Goal: Transaction & Acquisition: Purchase product/service

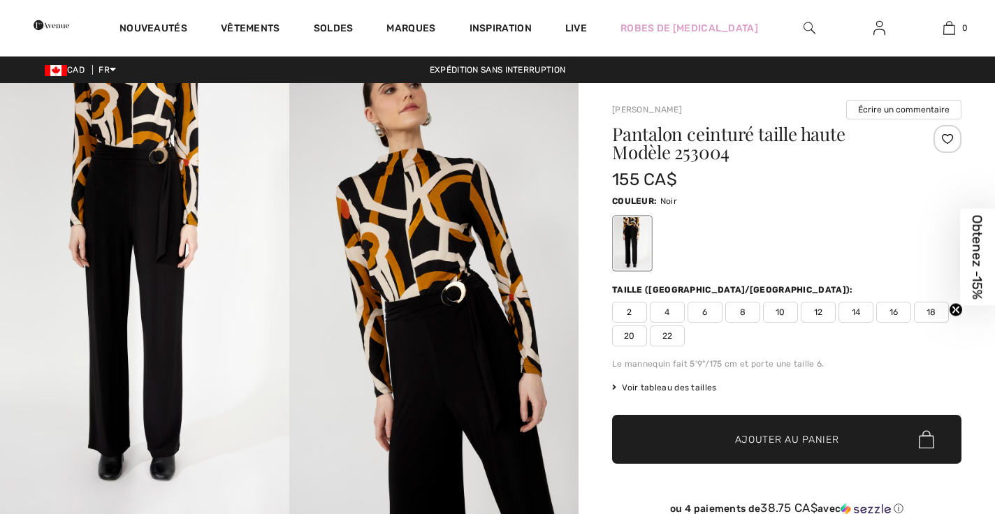
checkbox input "true"
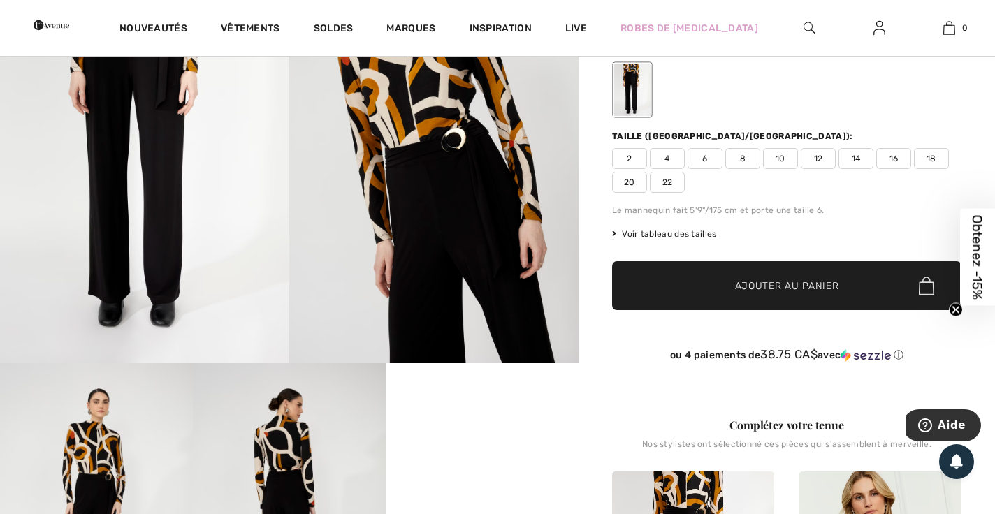
click at [447, 219] on img at bounding box center [433, 146] width 289 height 434
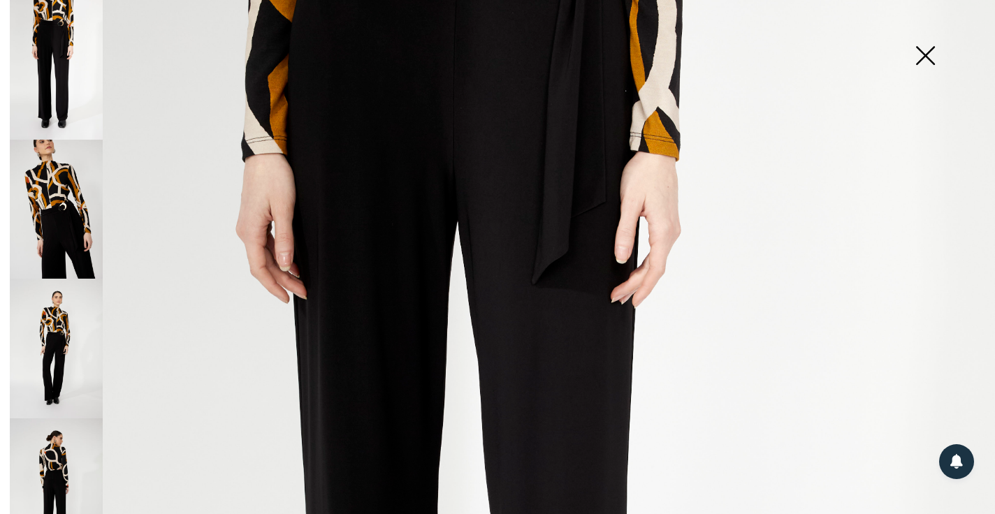
scroll to position [354, 0]
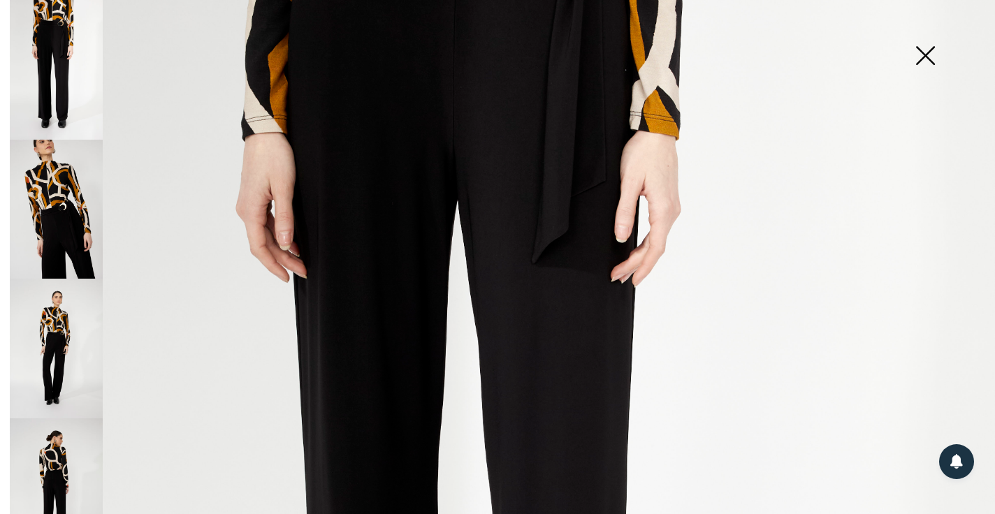
click at [375, 174] on img at bounding box center [497, 392] width 995 height 1493
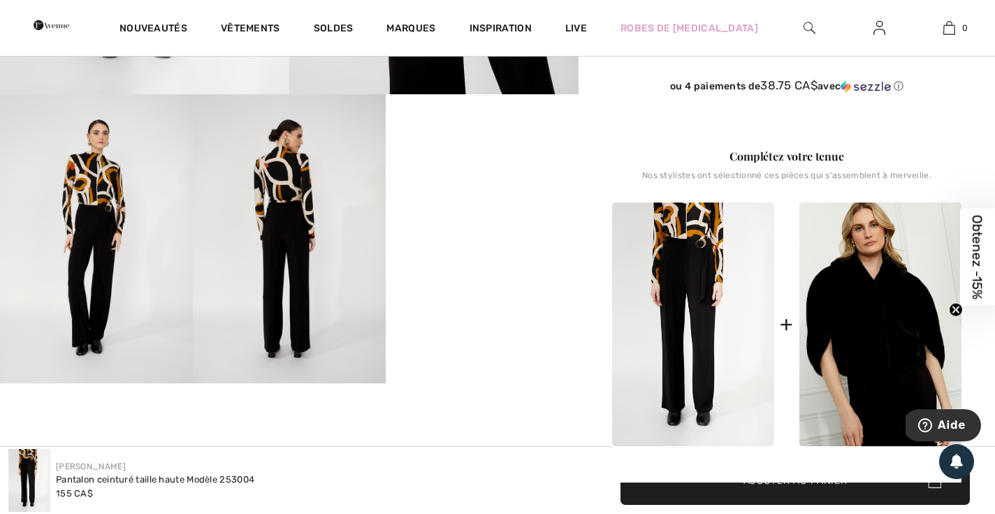
scroll to position [426, 0]
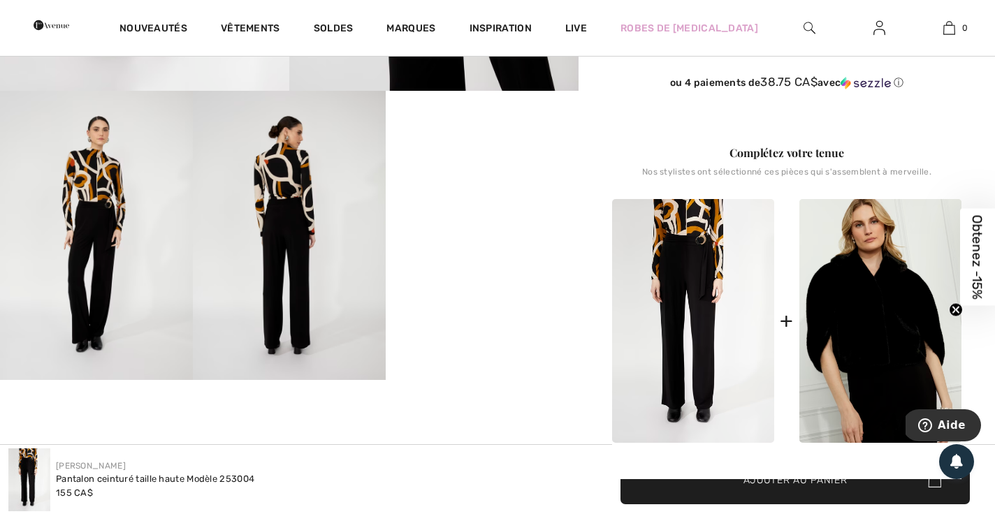
click at [195, 335] on img at bounding box center [289, 235] width 193 height 289
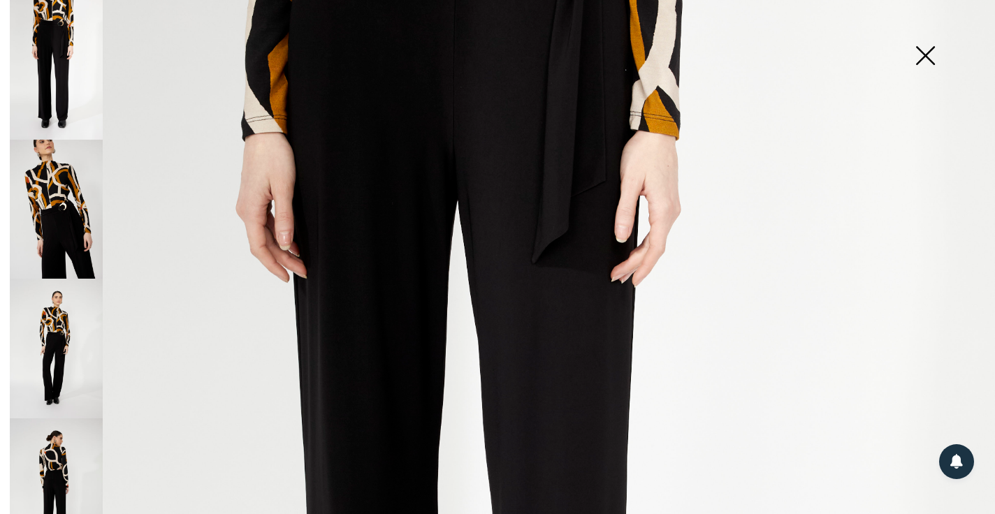
click at [377, 315] on img at bounding box center [497, 392] width 995 height 1493
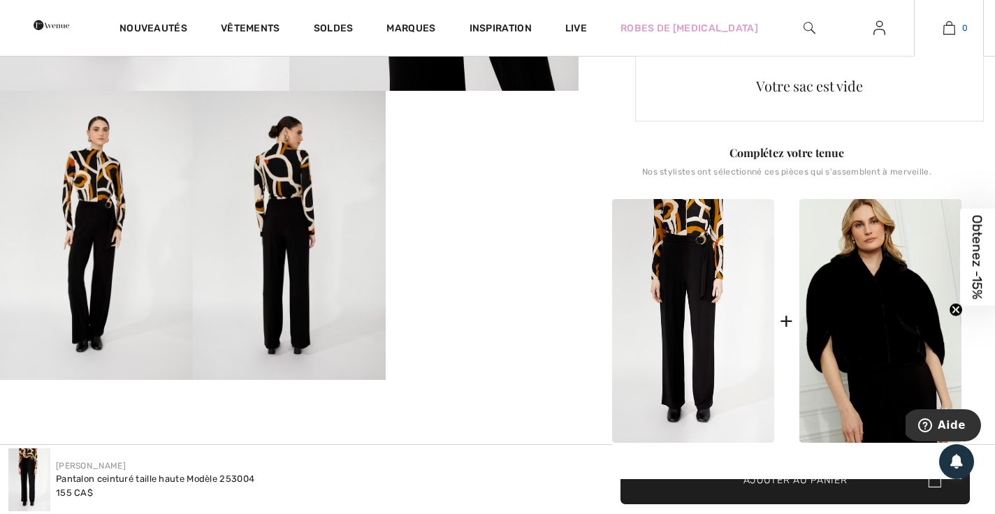
click at [949, 30] on img at bounding box center [949, 28] width 12 height 17
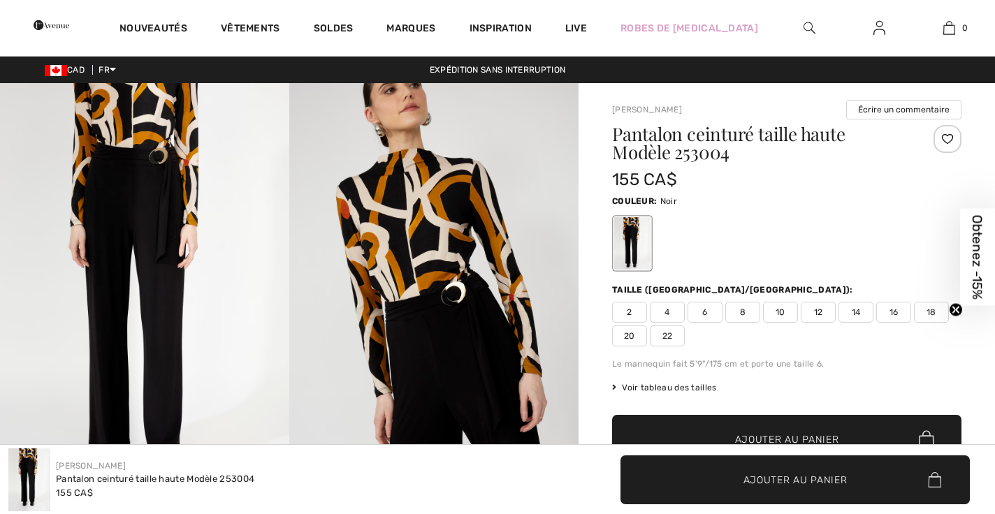
checkbox input "true"
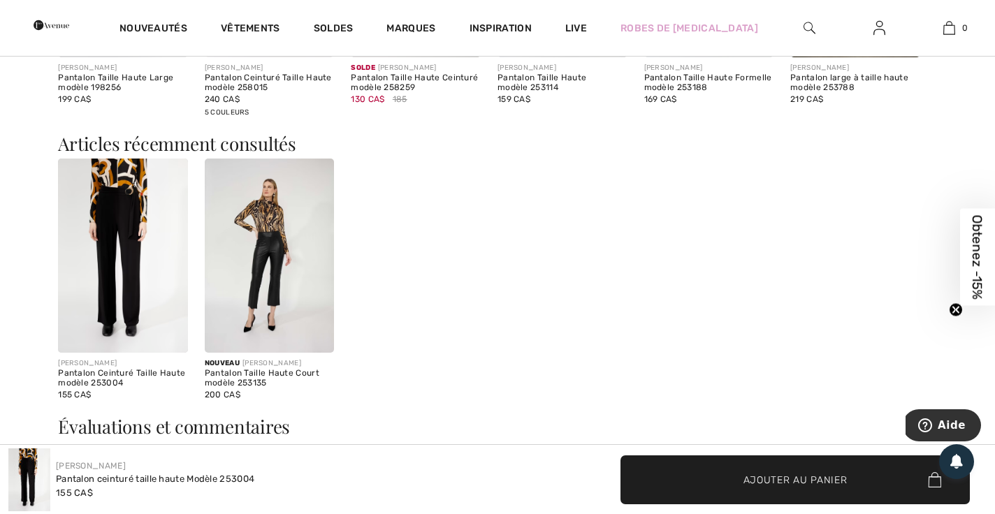
scroll to position [1452, 0]
click at [126, 241] on img at bounding box center [123, 254] width 130 height 194
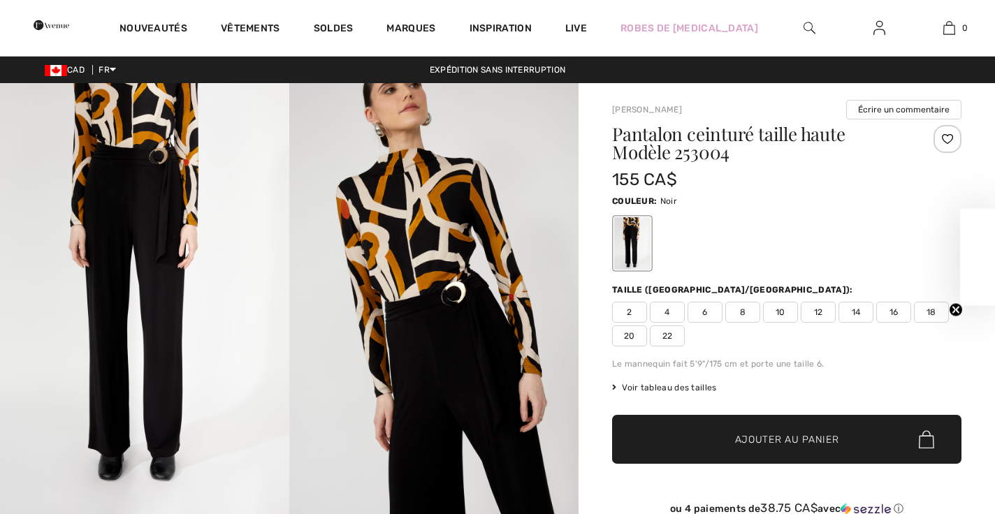
checkbox input "true"
click at [746, 312] on span "8" at bounding box center [742, 312] width 35 height 21
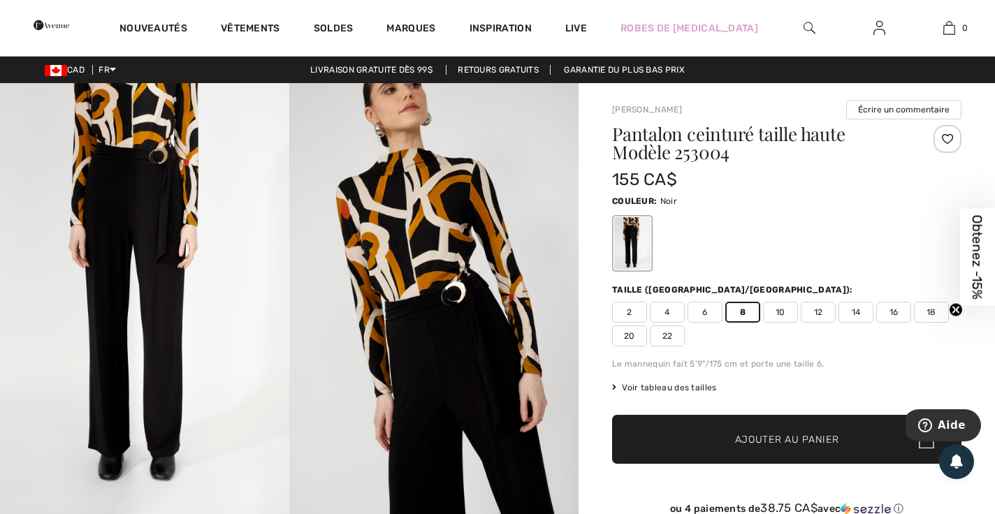
click at [795, 435] on span "Ajouter au panier" at bounding box center [787, 440] width 104 height 15
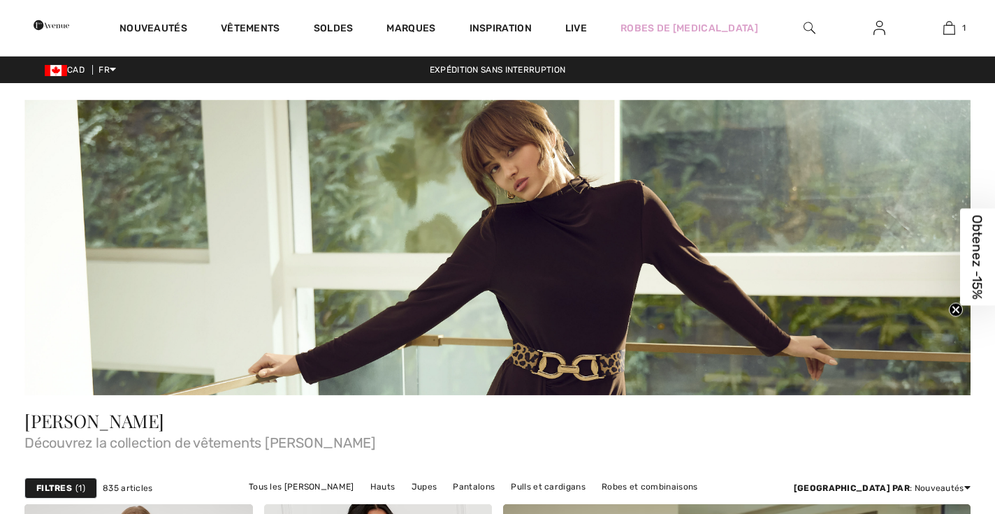
checkbox input "true"
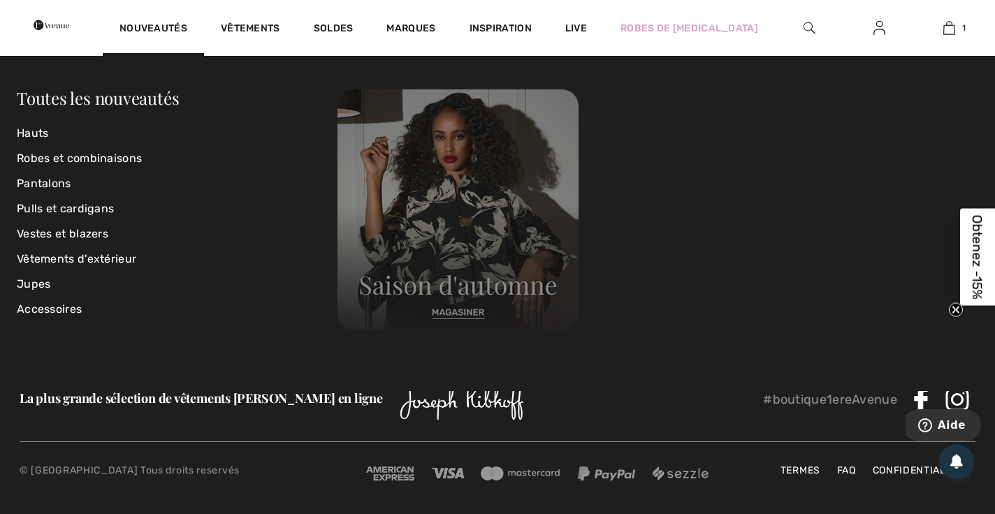
scroll to position [6989, 0]
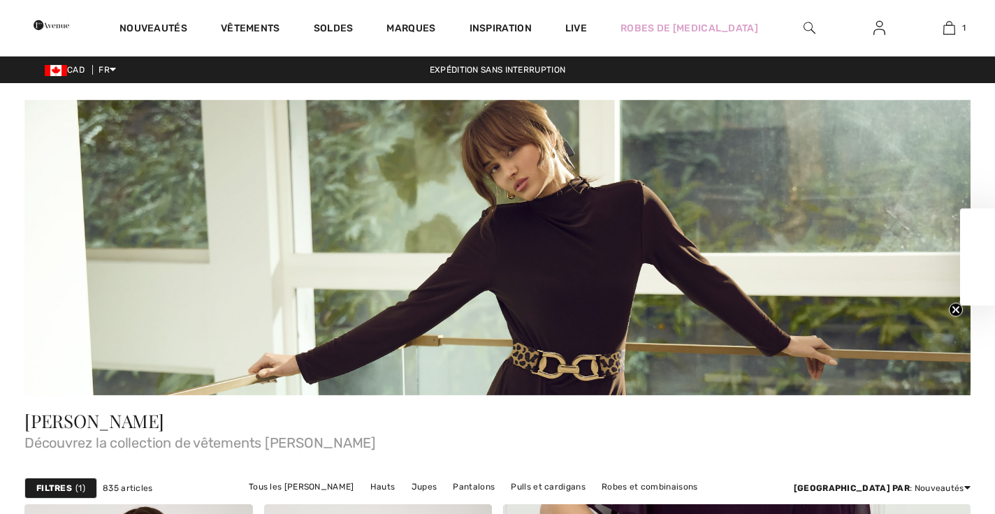
checkbox input "true"
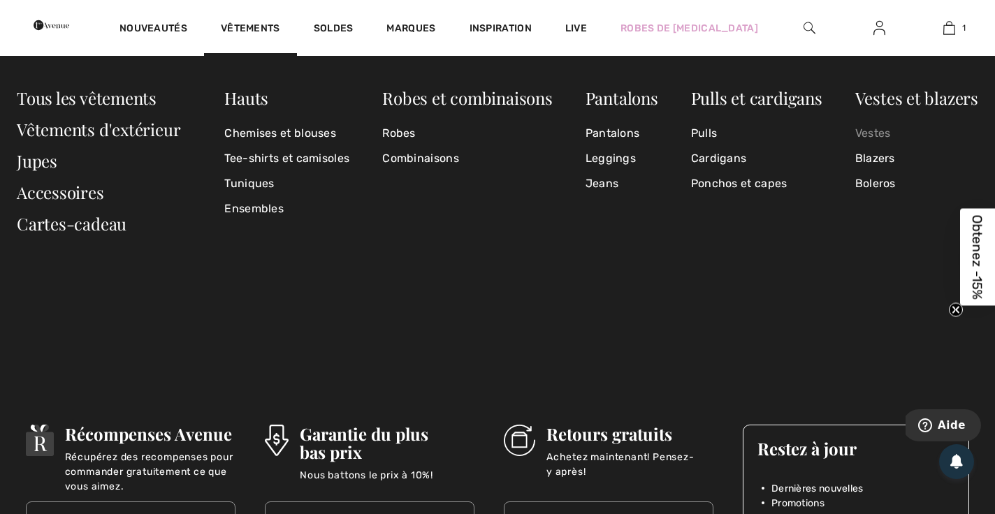
click at [876, 133] on link "Vestes" at bounding box center [916, 133] width 123 height 25
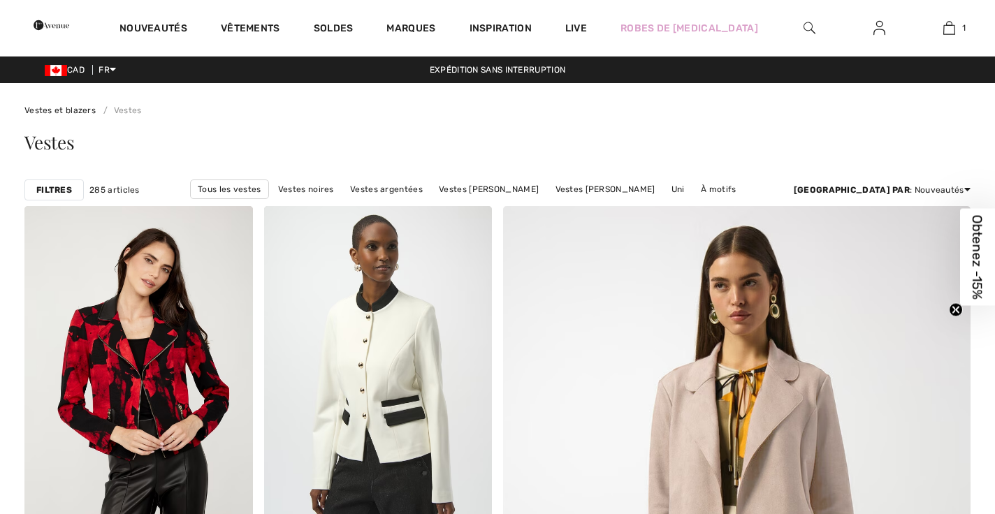
checkbox input "true"
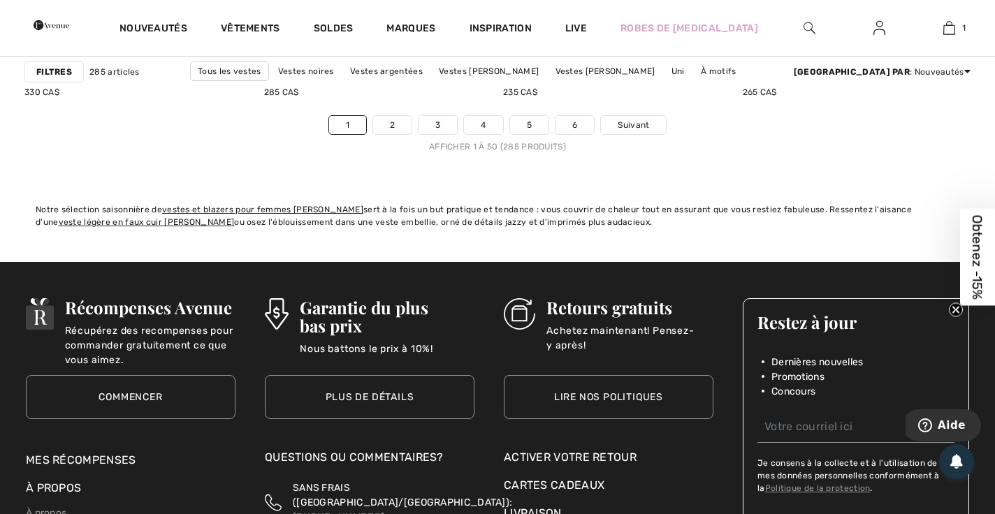
scroll to position [6312, 0]
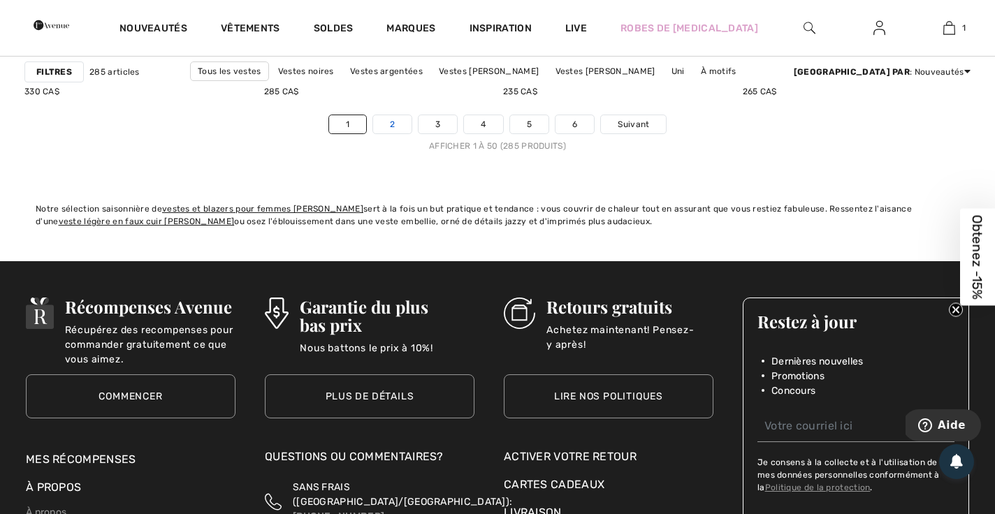
click at [394, 124] on link "2" at bounding box center [392, 124] width 38 height 18
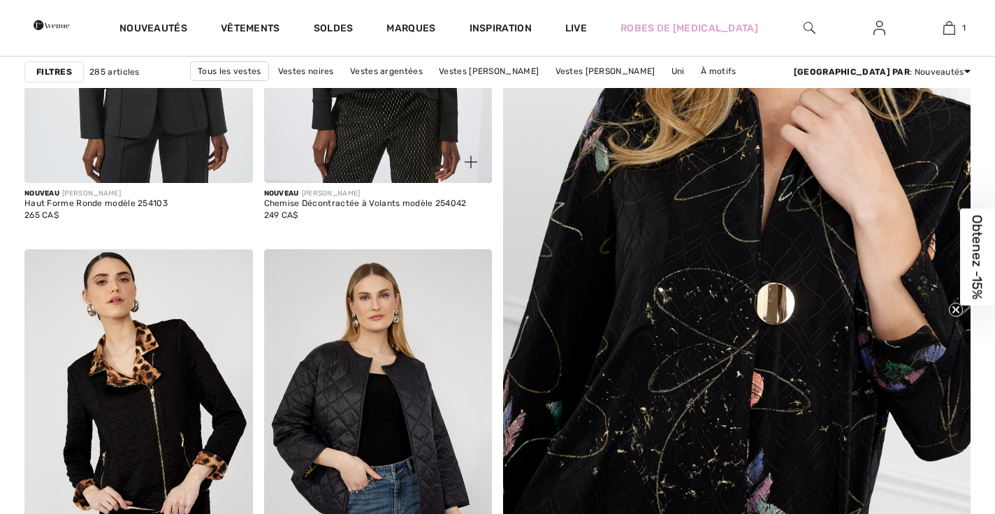
checkbox input "true"
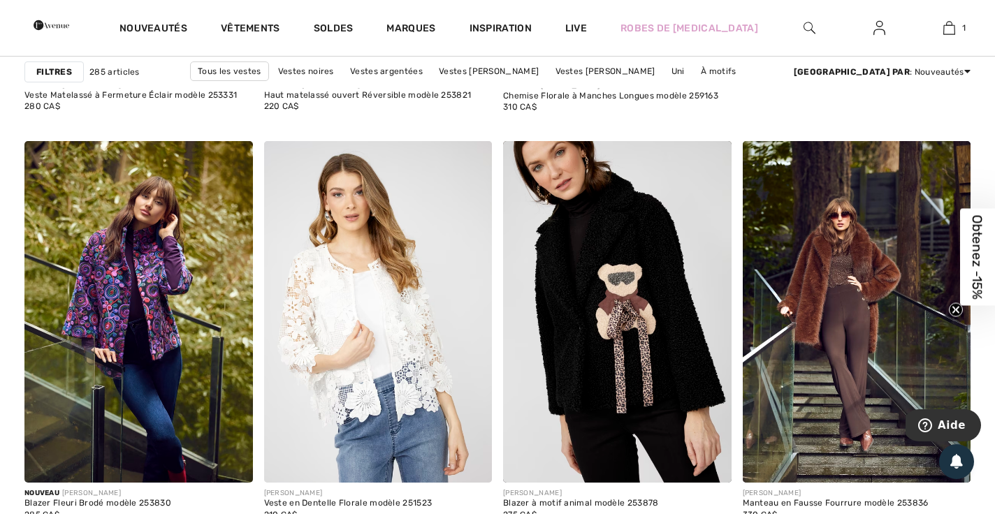
scroll to position [885, 0]
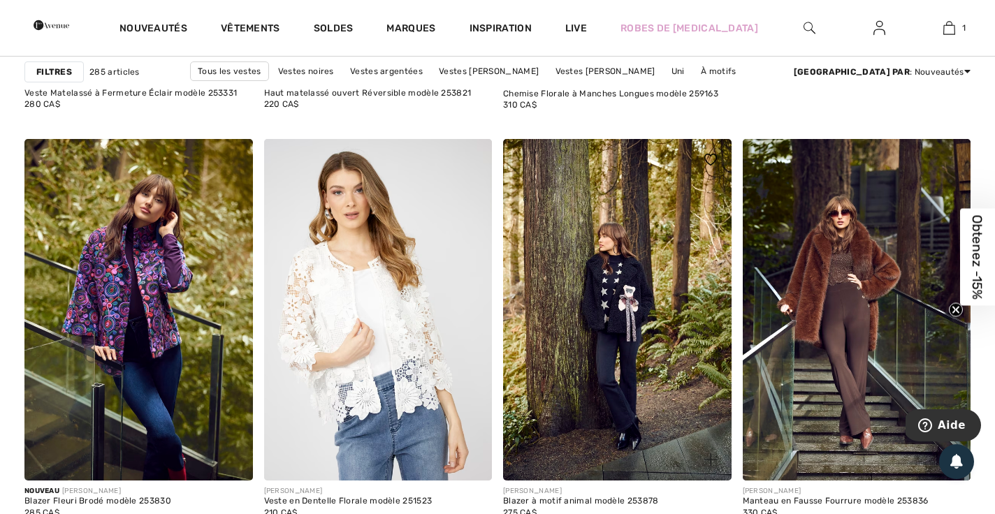
click at [609, 294] on img at bounding box center [617, 310] width 229 height 342
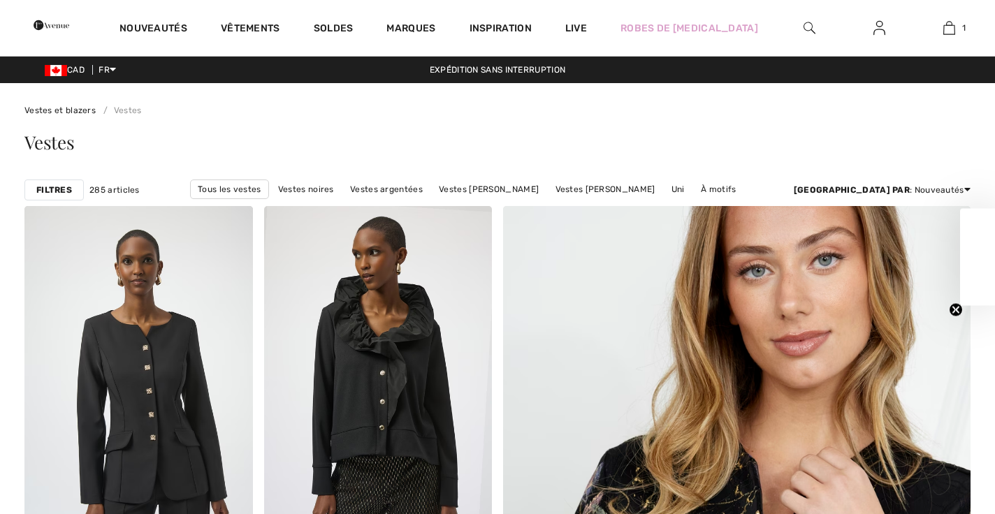
checkbox input "true"
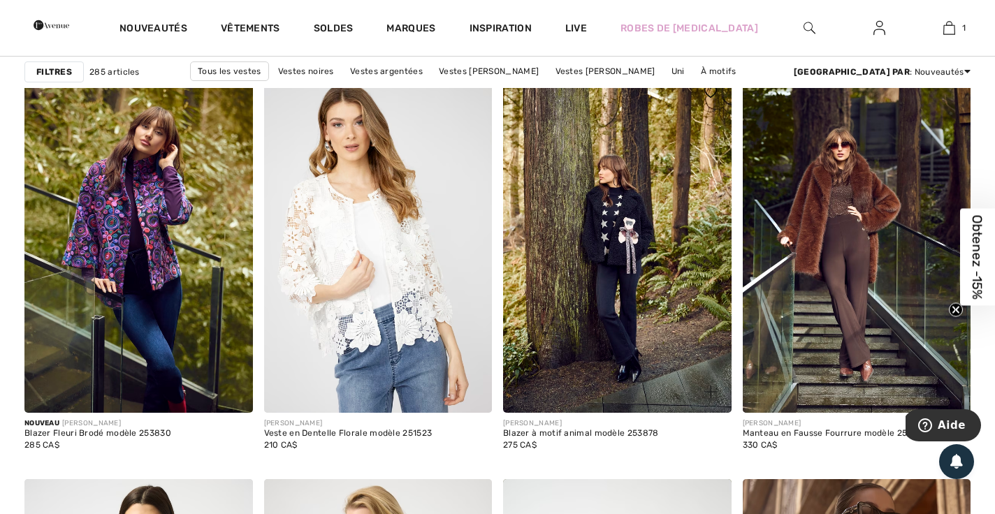
scroll to position [953, 0]
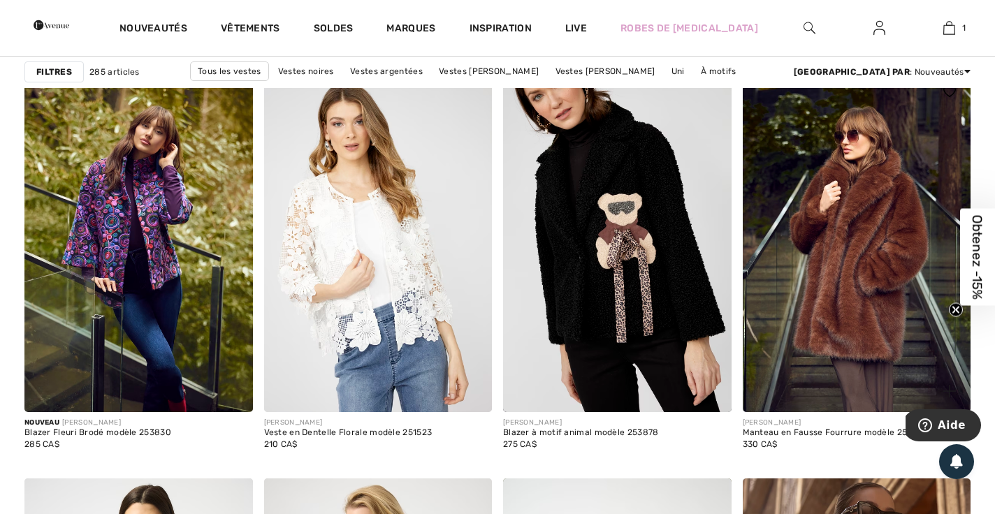
click at [864, 229] on img at bounding box center [857, 242] width 229 height 342
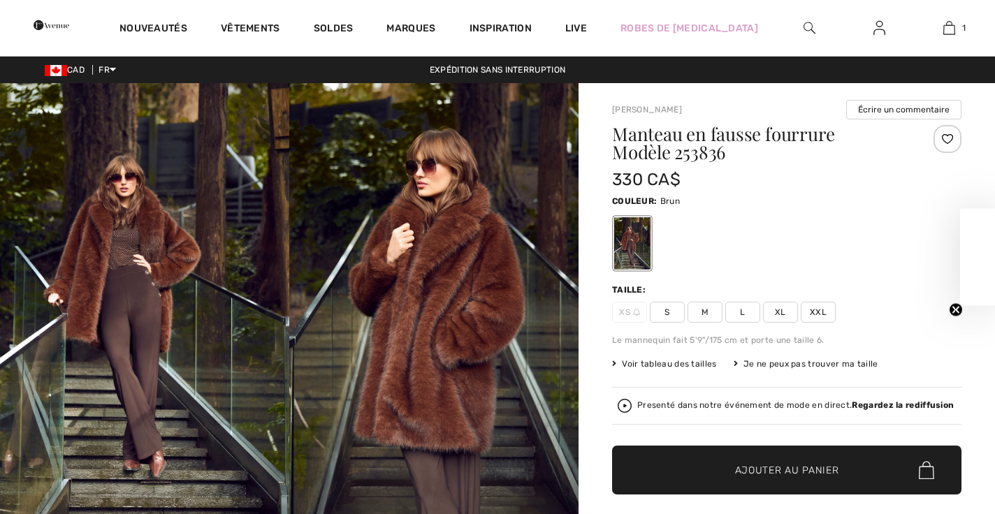
checkbox input "true"
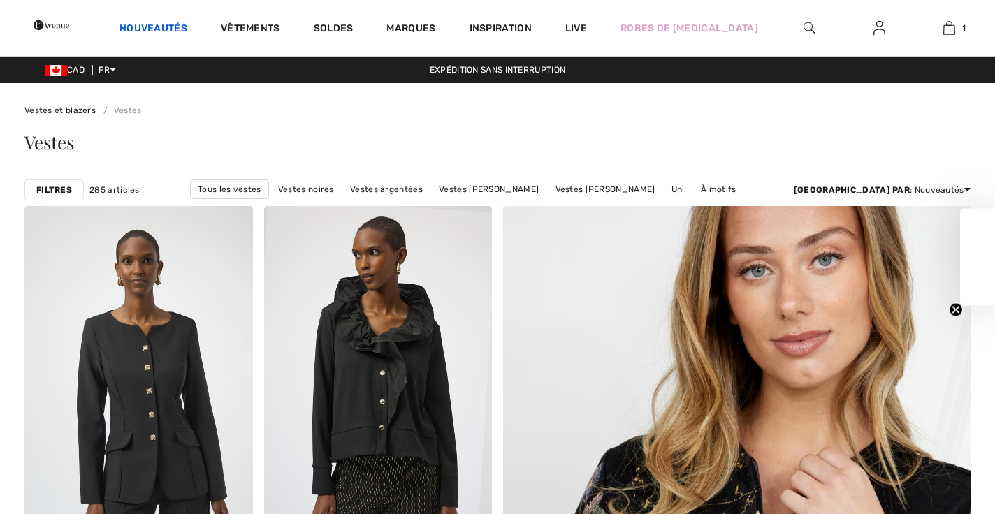
checkbox input "true"
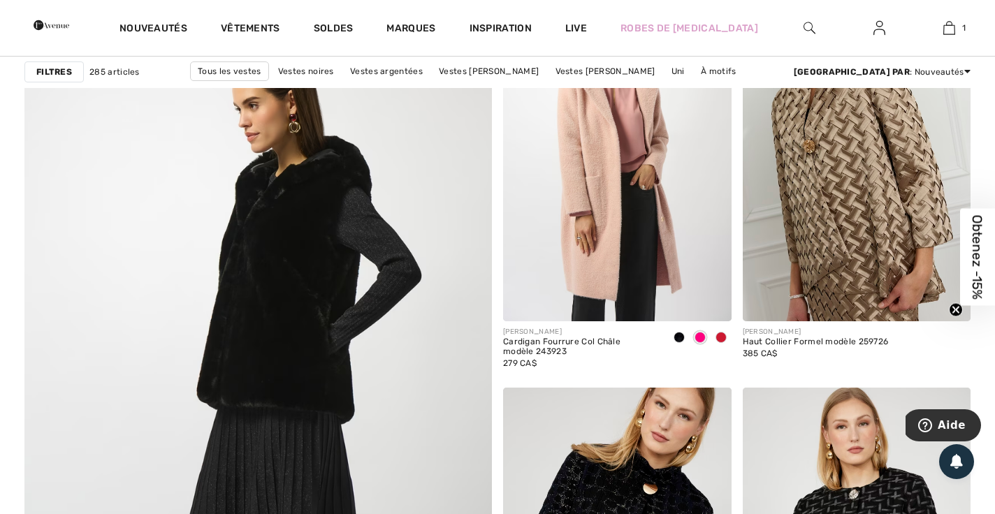
scroll to position [3440, 0]
click at [314, 228] on img at bounding box center [258, 400] width 561 height 841
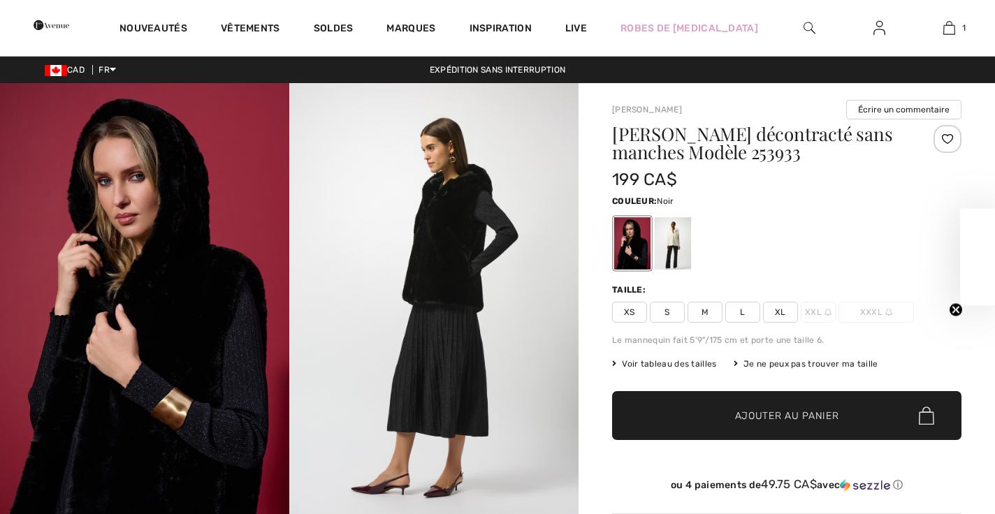
checkbox input "true"
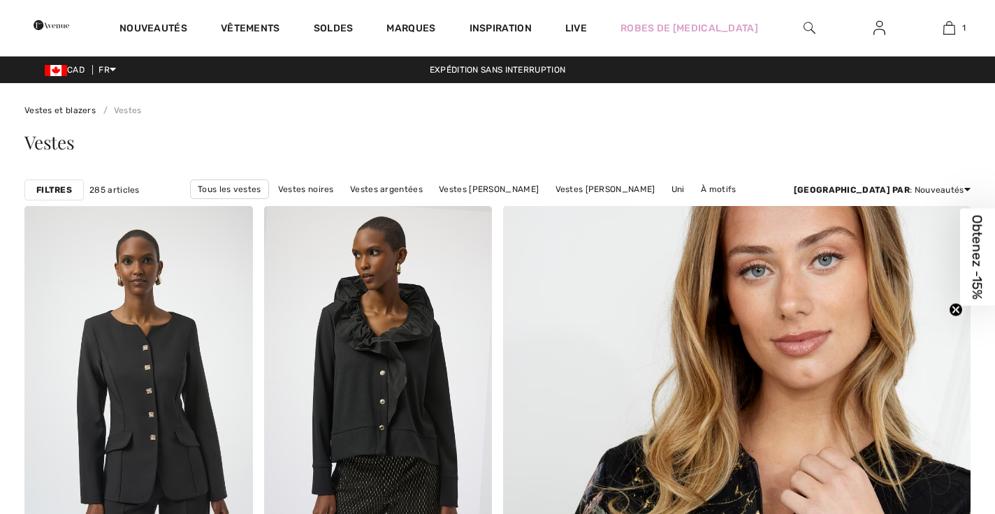
checkbox input "true"
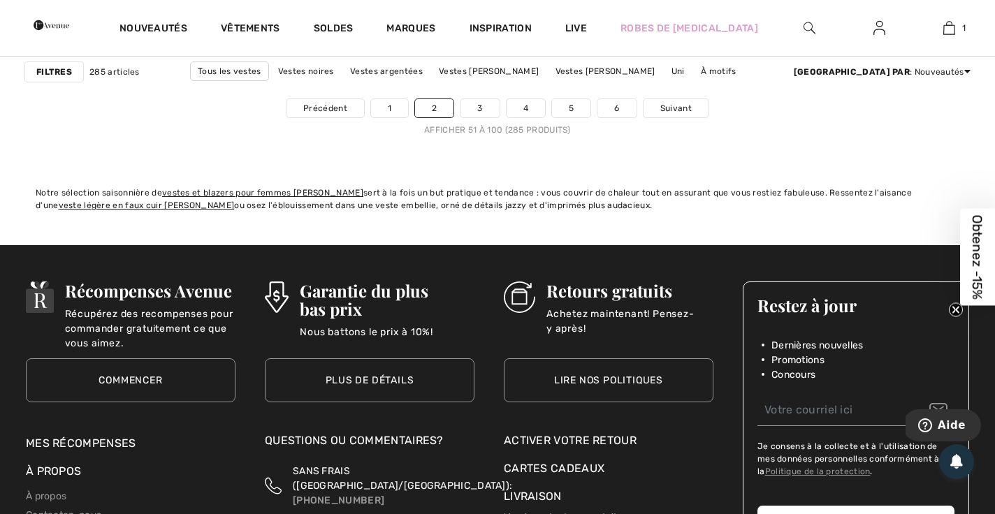
scroll to position [6330, 0]
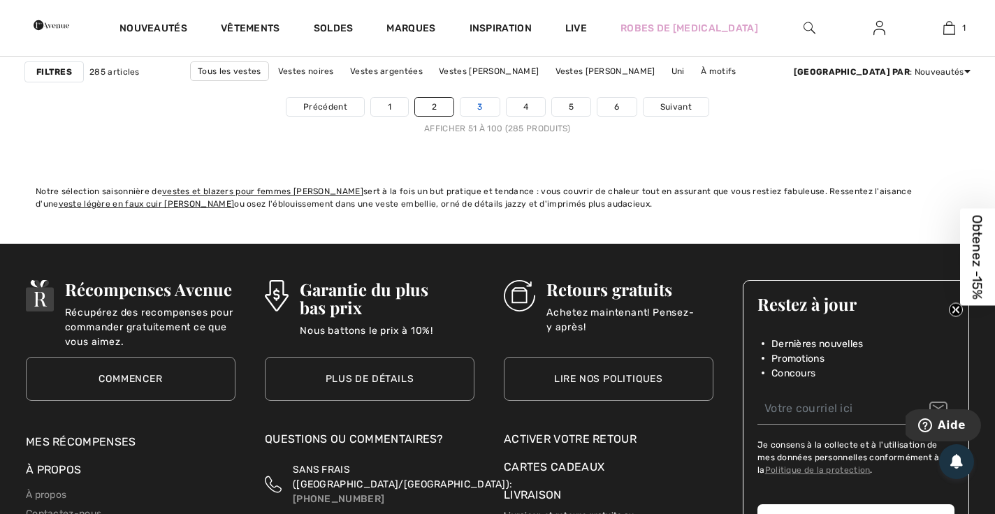
click at [479, 108] on link "3" at bounding box center [480, 107] width 38 height 18
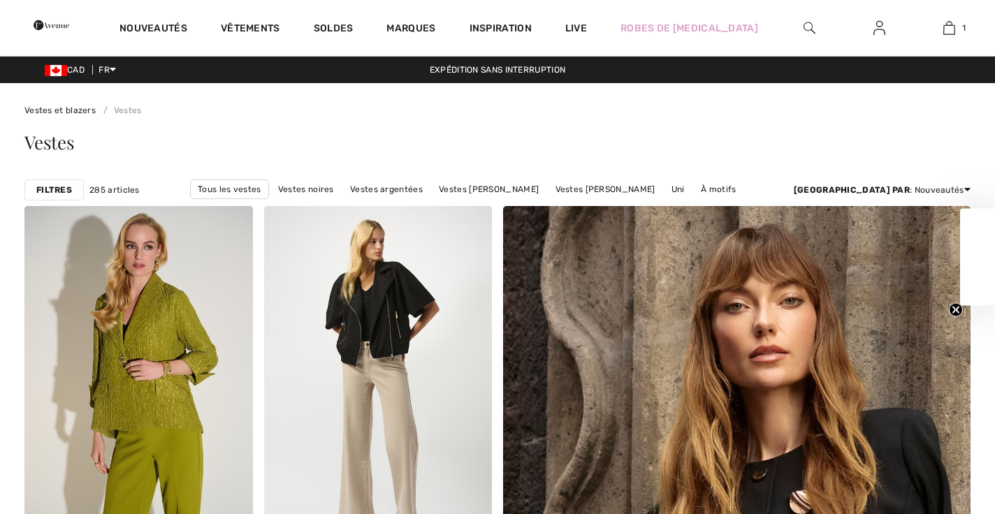
checkbox input "true"
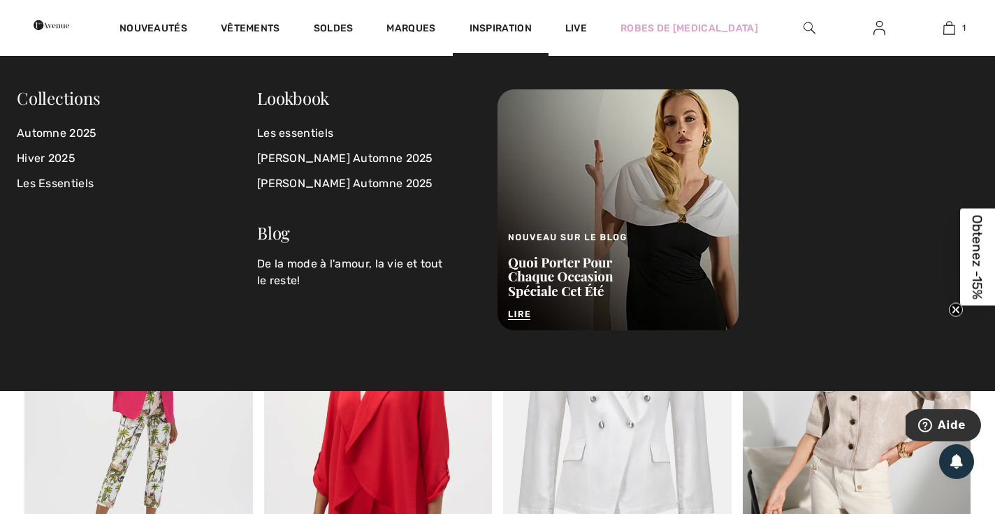
scroll to position [5376, 0]
click at [837, 143] on div at bounding box center [738, 209] width 481 height 241
click at [807, 133] on div at bounding box center [738, 209] width 481 height 241
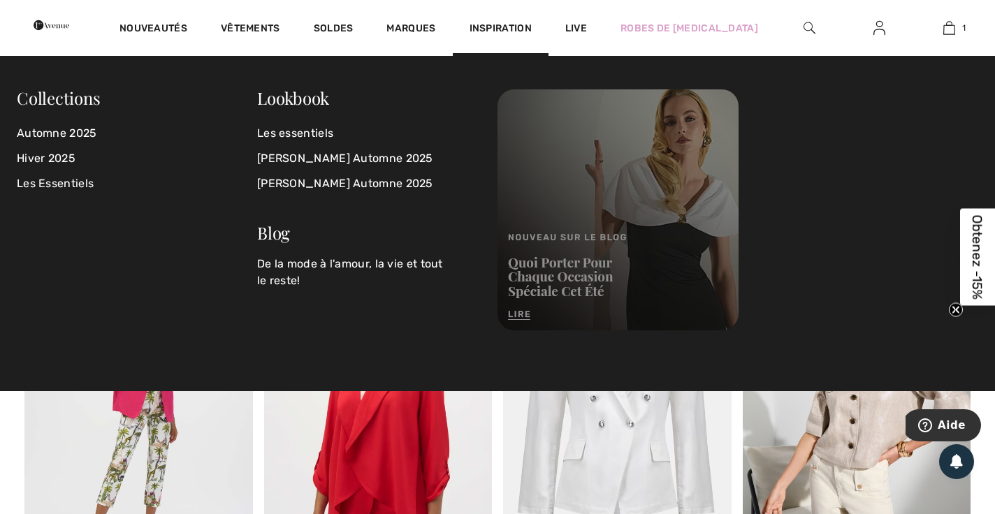
click at [563, 200] on img at bounding box center [618, 209] width 241 height 241
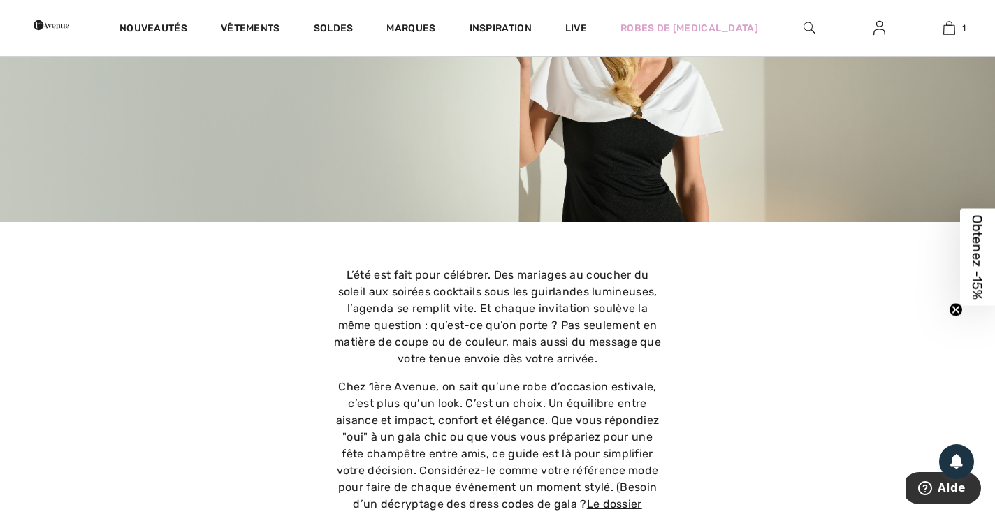
scroll to position [261, 0]
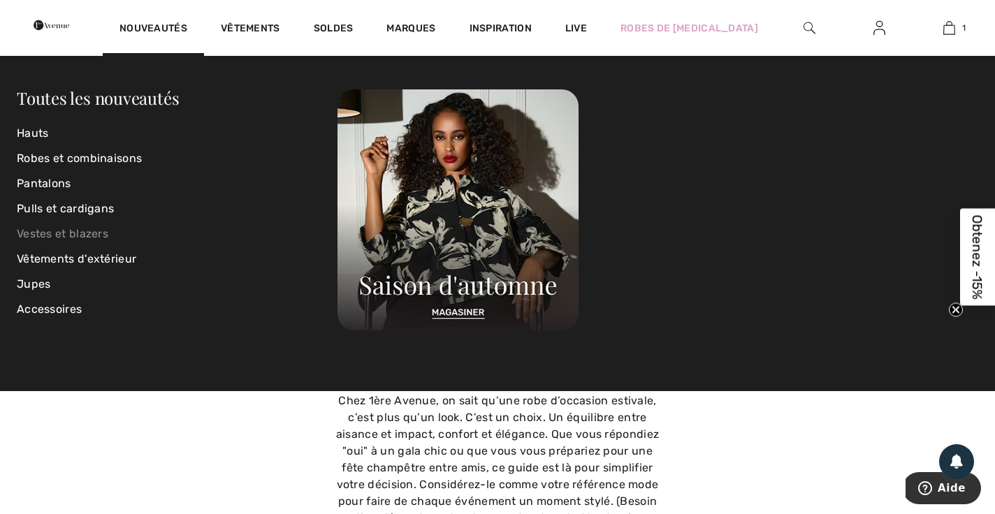
click at [87, 232] on link "Vestes et blazers" at bounding box center [177, 234] width 321 height 25
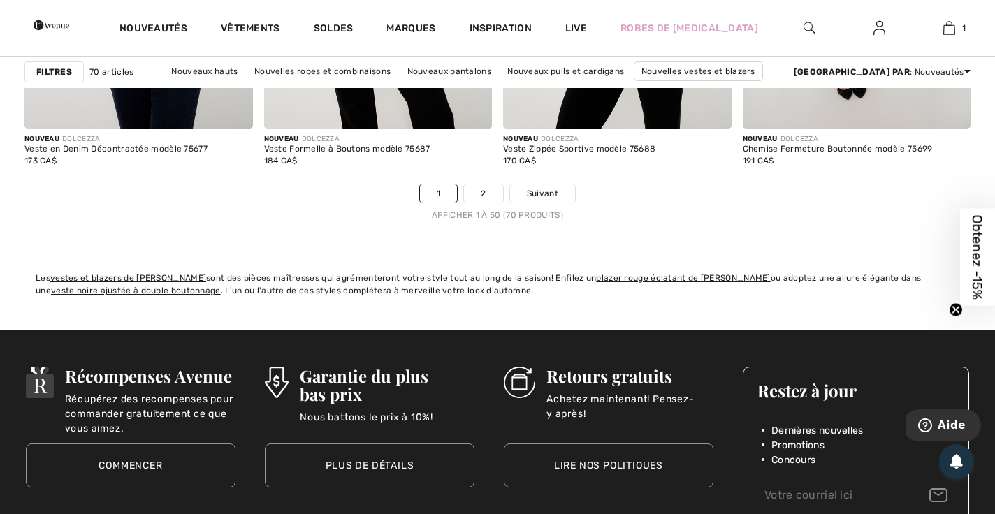
scroll to position [6230, 0]
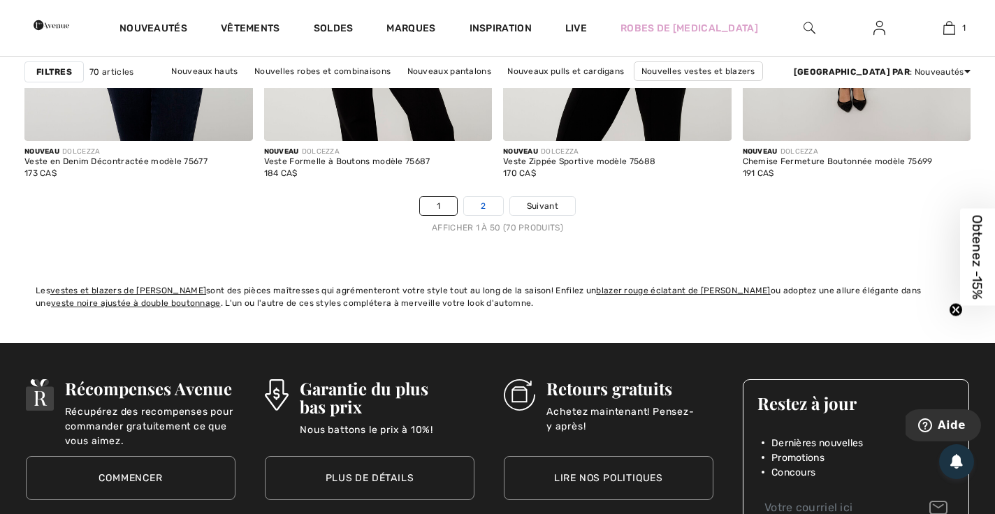
click at [485, 208] on link "2" at bounding box center [483, 206] width 38 height 18
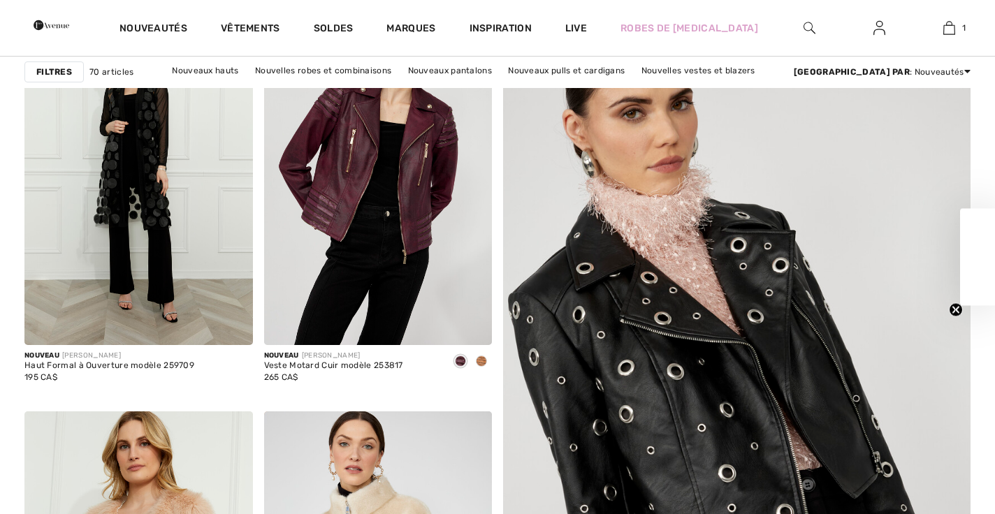
checkbox input "true"
